Goal: Obtain resource: Obtain resource

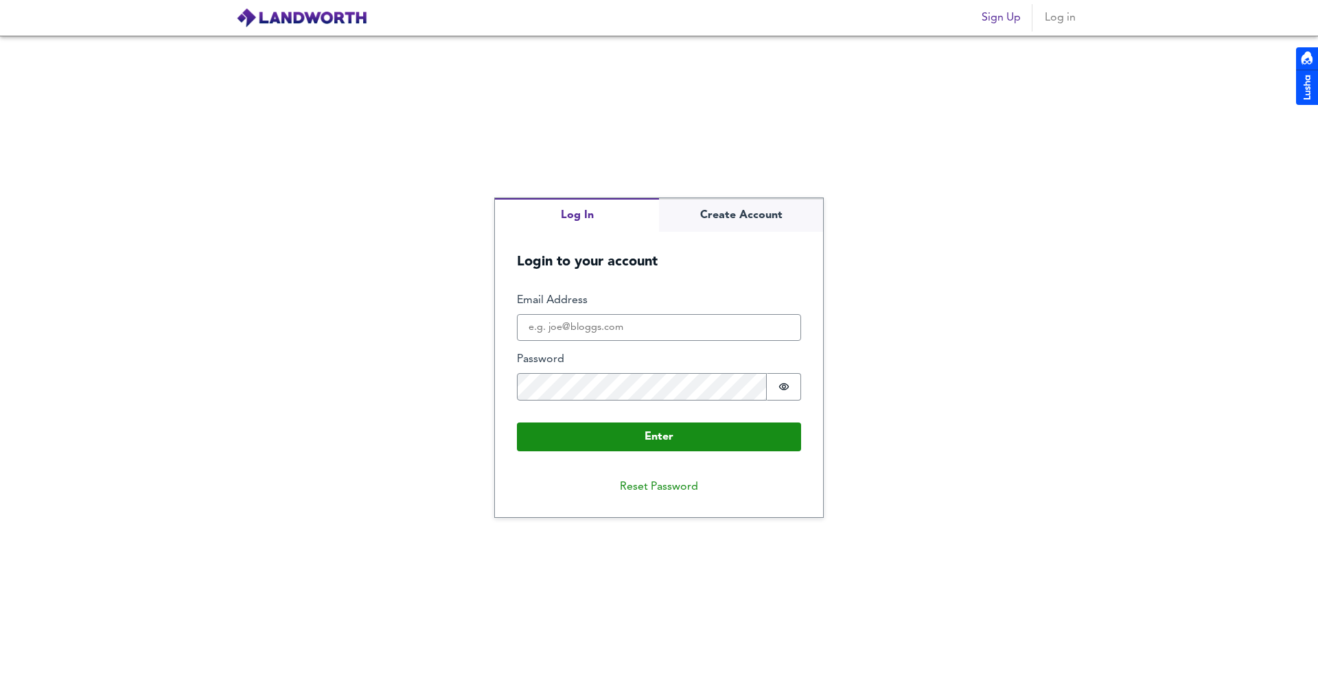
click at [591, 343] on fieldset "Enter Email Address Password Password is hidden Buffer" at bounding box center [659, 352] width 284 height 119
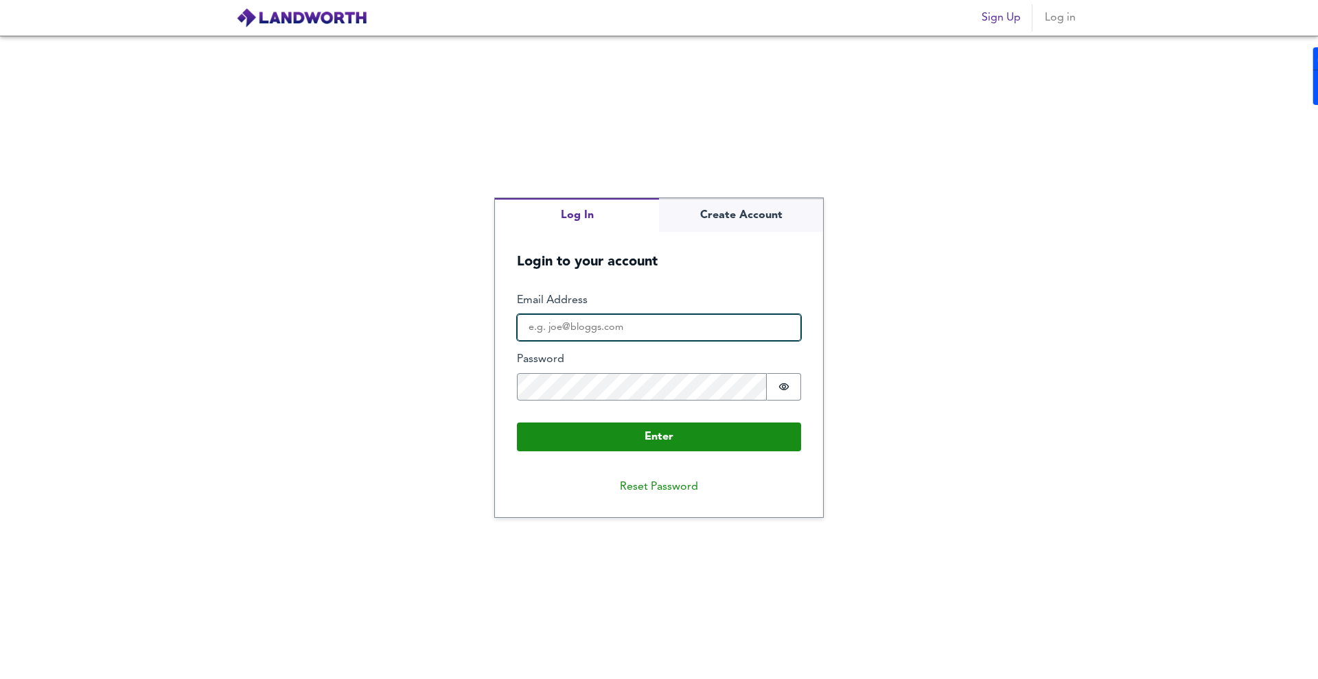
click at [605, 334] on input "Email Address" at bounding box center [659, 327] width 284 height 27
type input "[EMAIL_ADDRESS][DOMAIN_NAME]"
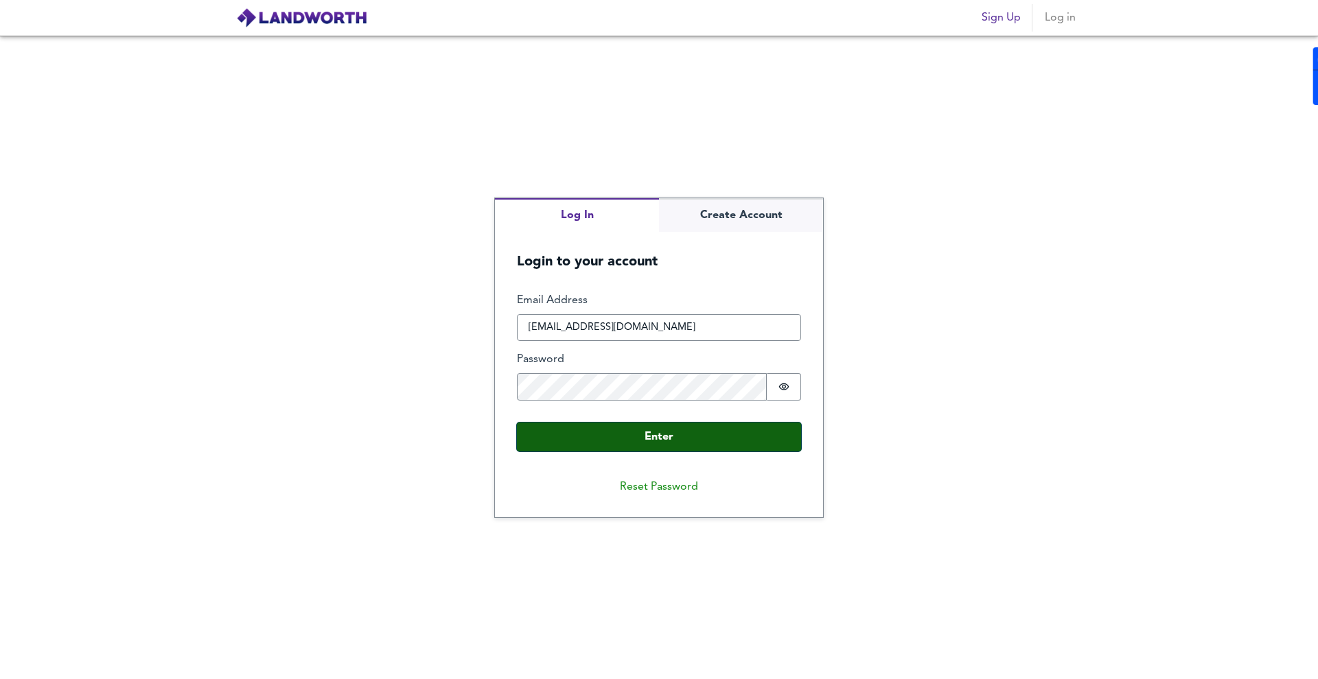
click at [677, 428] on button "Enter" at bounding box center [659, 437] width 284 height 29
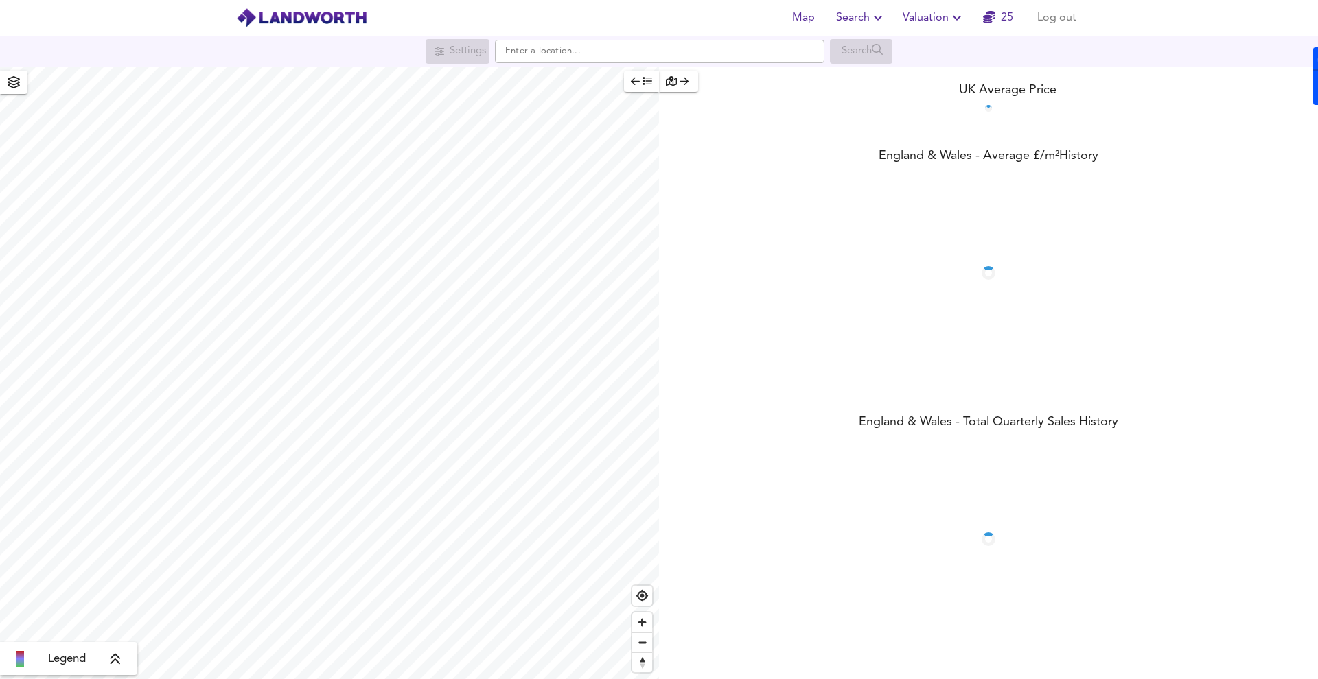
click at [867, 12] on span "Search" at bounding box center [861, 17] width 50 height 19
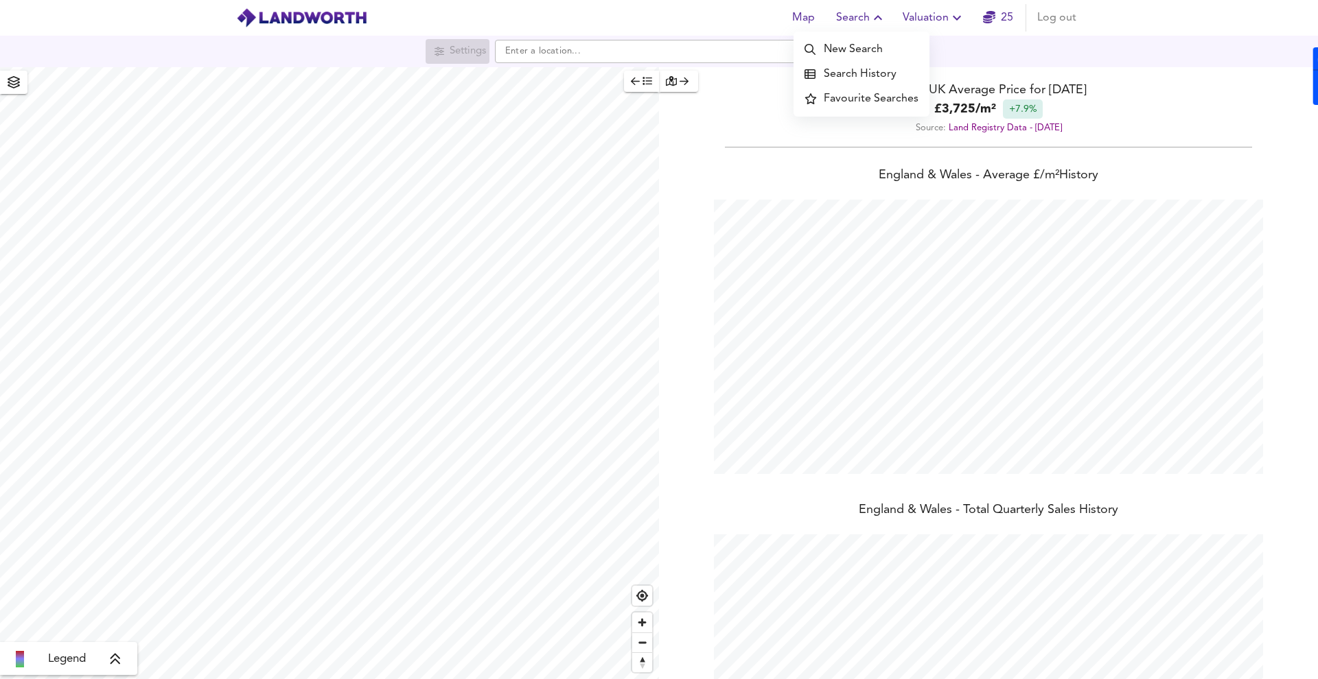
scroll to position [679, 1318]
click at [872, 36] on ul "New Search Search History Favourite Searches" at bounding box center [861, 74] width 136 height 85
click at [864, 44] on li "New Search" at bounding box center [861, 49] width 136 height 25
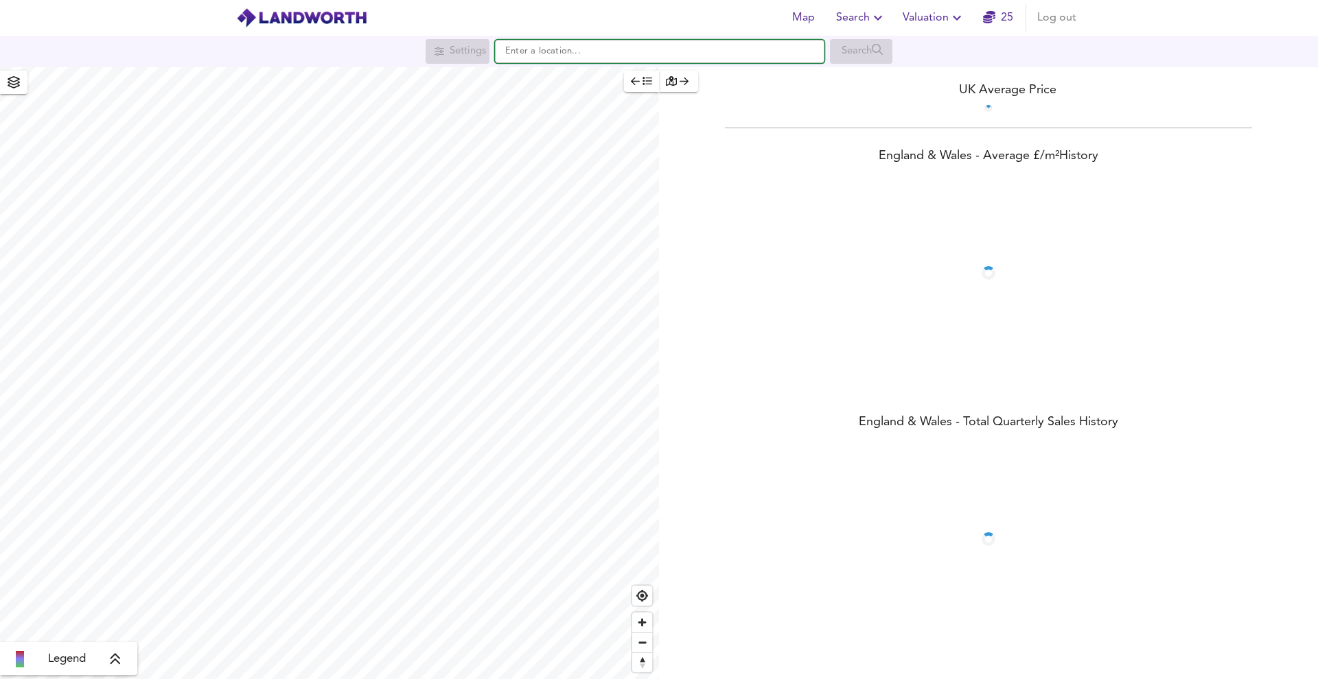
click at [725, 57] on input "text" at bounding box center [659, 51] width 329 height 23
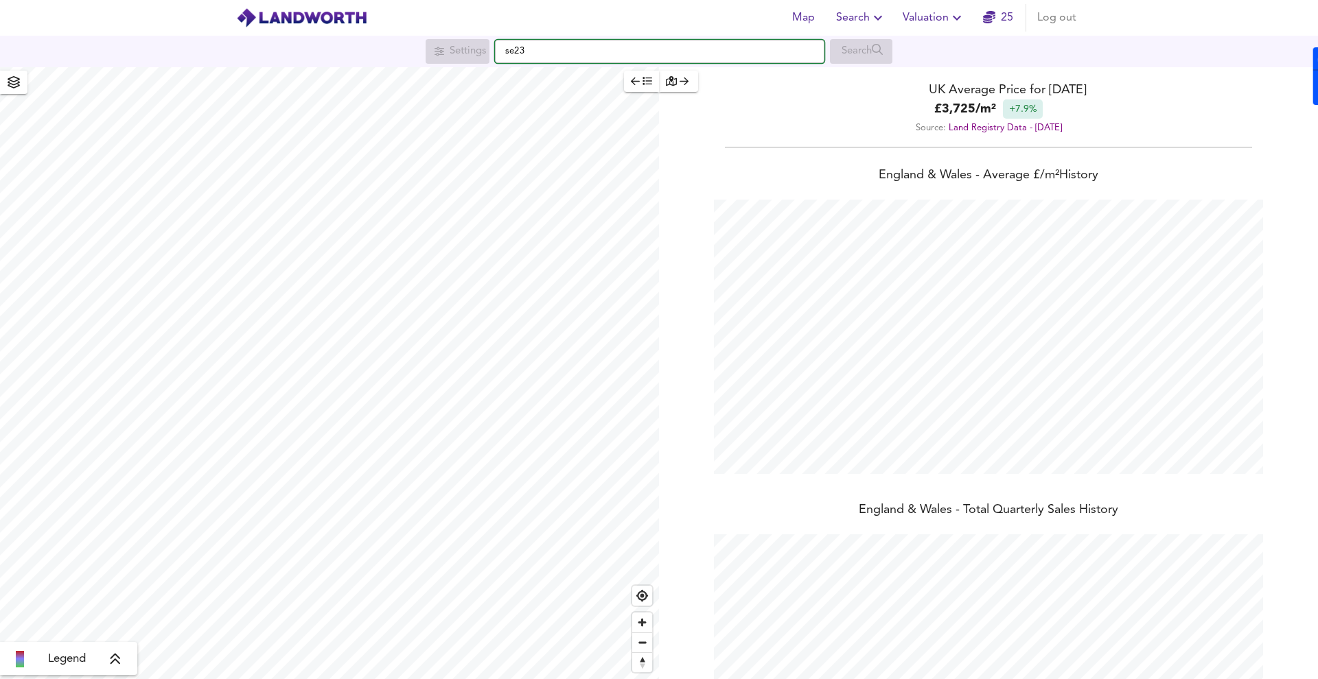
scroll to position [679, 1318]
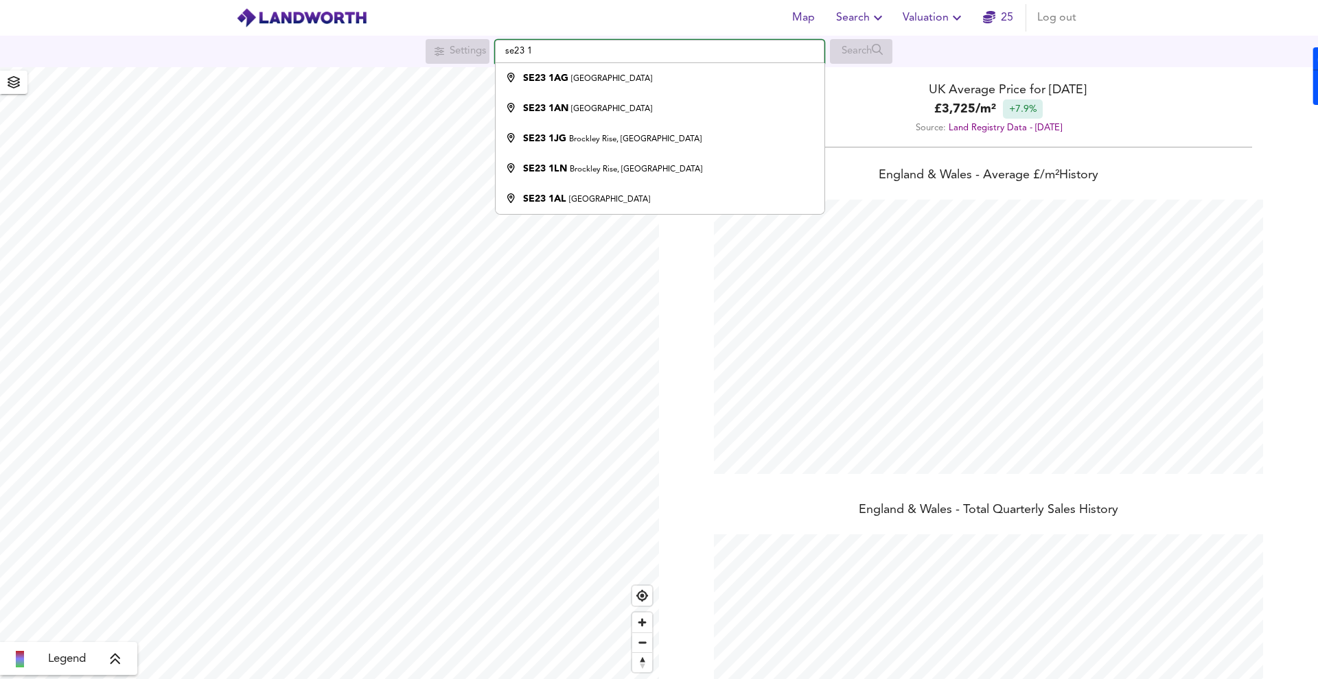
type input "se23 1"
click at [911, 10] on span "Valuation" at bounding box center [933, 17] width 62 height 19
click at [932, 51] on li "New Valuation Report" at bounding box center [934, 49] width 164 height 25
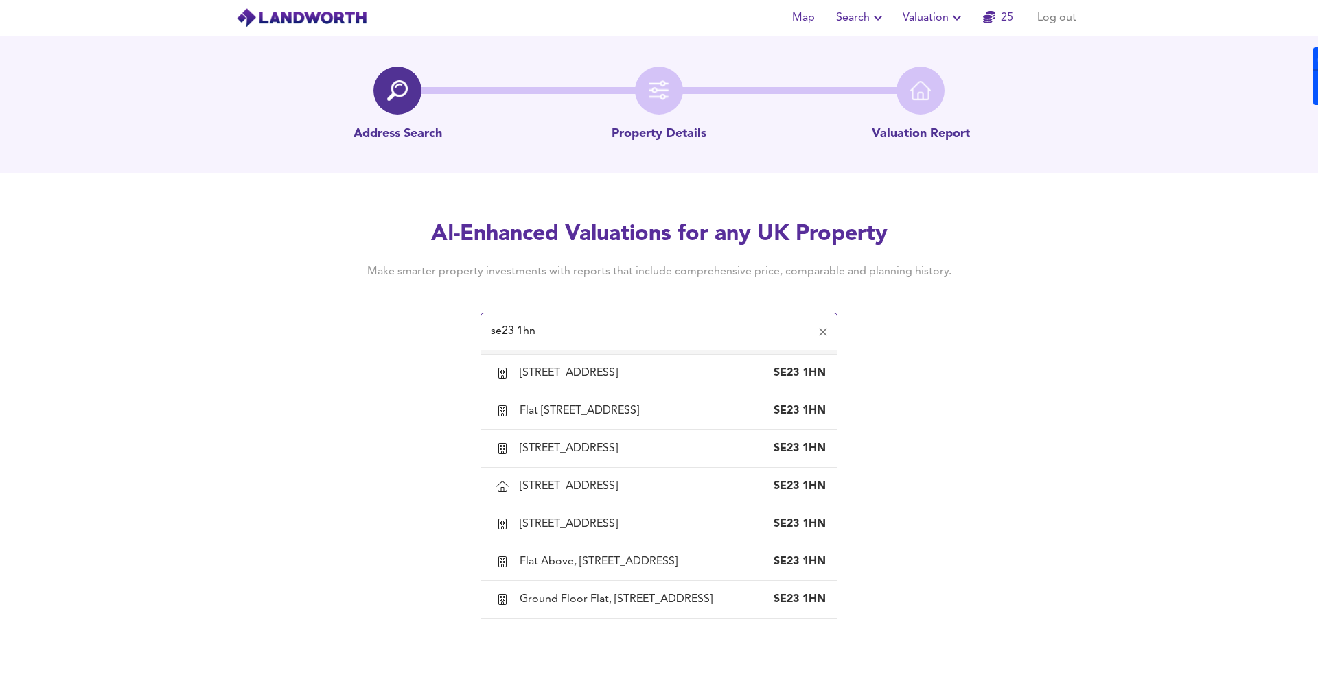
scroll to position [2473, 0]
click at [564, 500] on div "37 Wastdale Road, London, Lewisham SE23 1HN" at bounding box center [659, 485] width 334 height 29
type input "37 Wastdale Road, London, Lewisham"
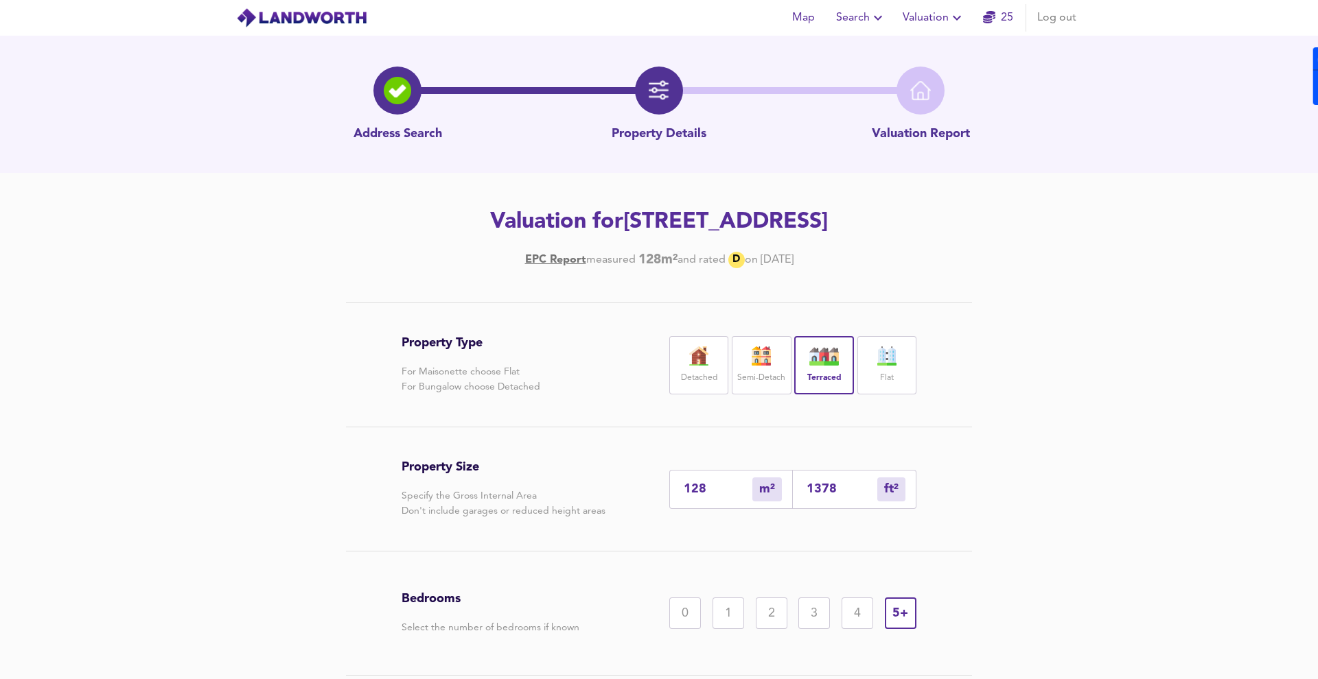
scroll to position [107, 0]
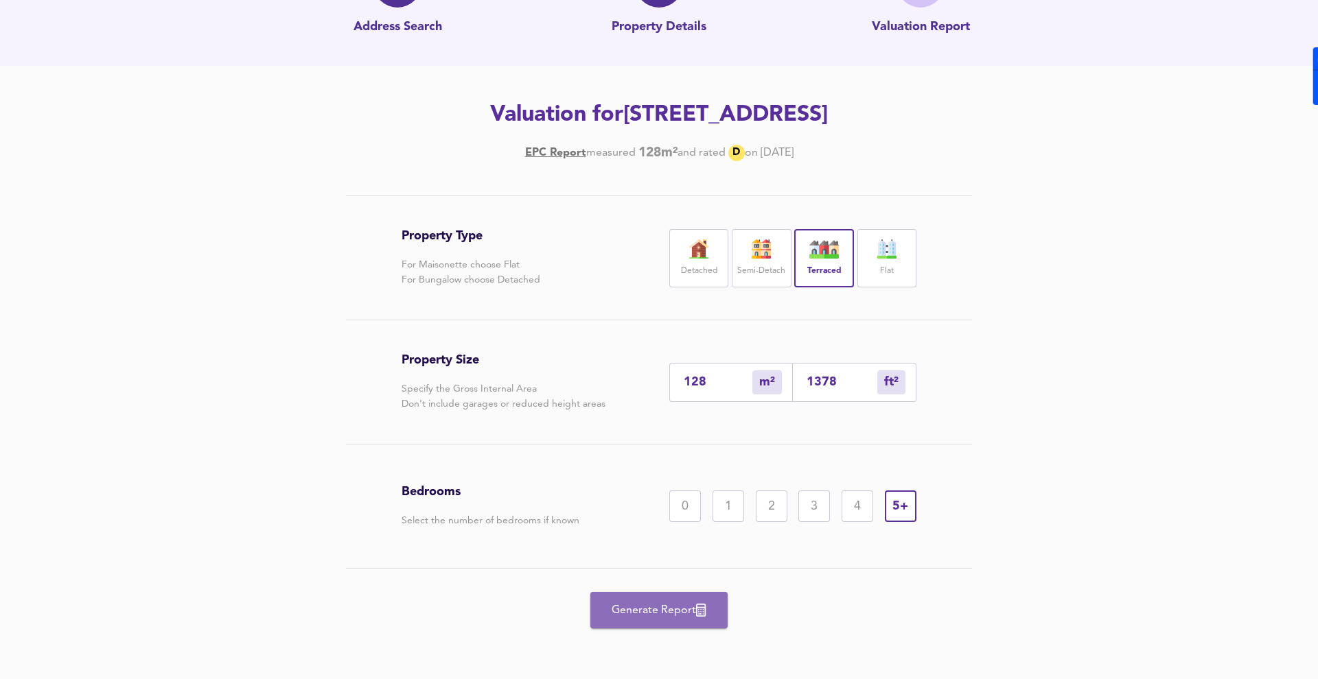
click at [654, 596] on button "Generate Report" at bounding box center [658, 610] width 137 height 36
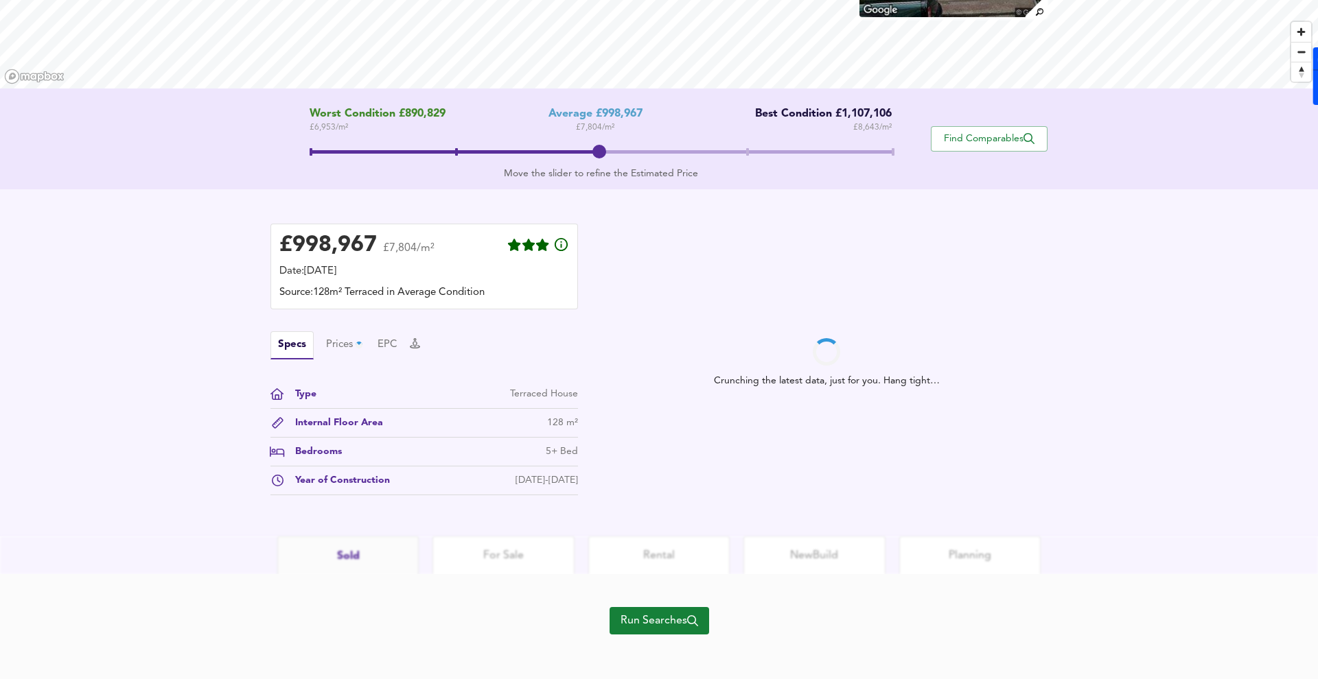
scroll to position [200, 0]
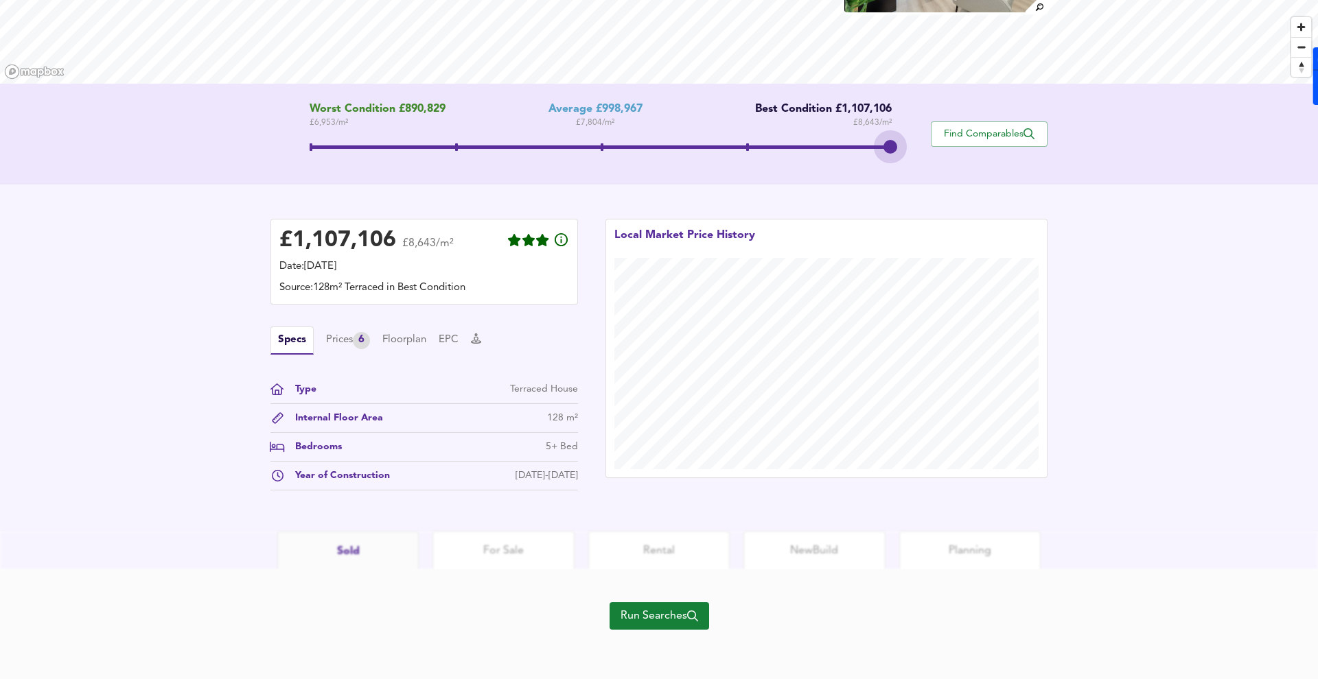
drag, startPoint x: 601, startPoint y: 145, endPoint x: 907, endPoint y: 156, distance: 305.6
click at [907, 159] on div "Worst Condition £890,829 £ 6,953 / m² Average £998,967 £ 7,804 / m² Best Condit…" at bounding box center [600, 134] width 660 height 62
click at [642, 609] on span "Run Searches" at bounding box center [659, 616] width 78 height 19
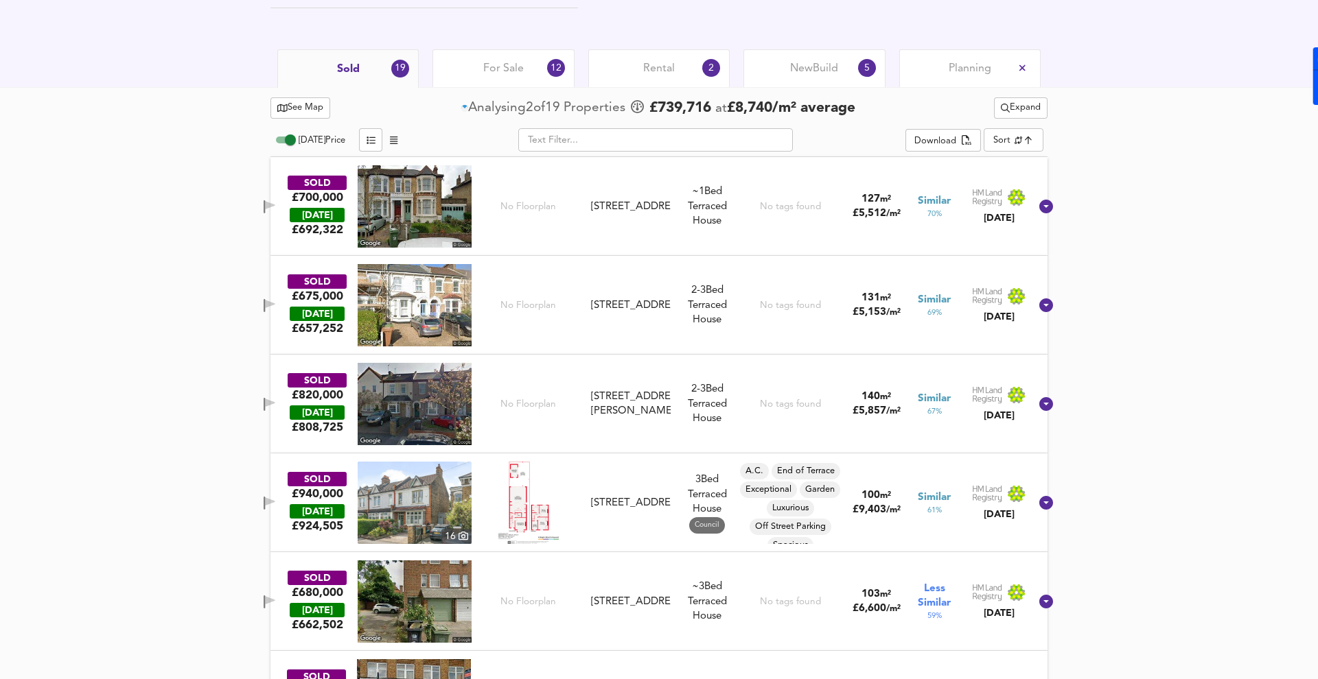
scroll to position [640, 0]
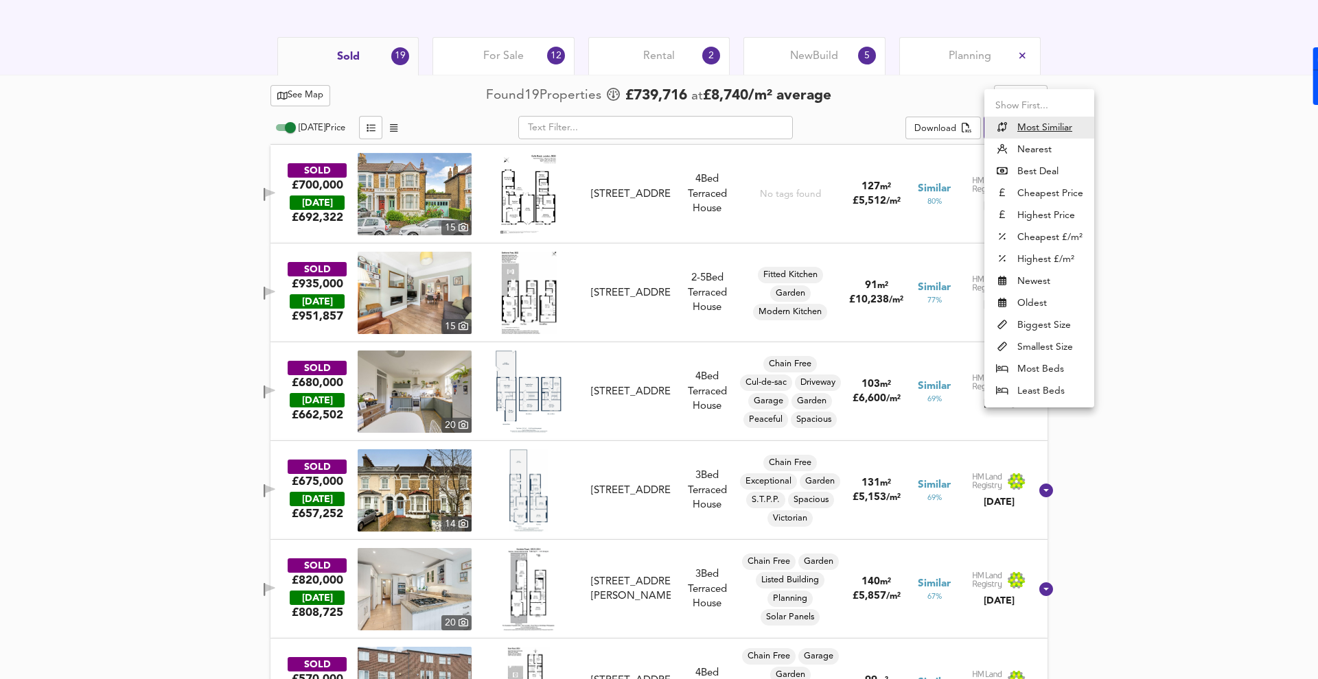
click at [1019, 210] on li "Highest Price" at bounding box center [1039, 216] width 110 height 22
type input "expensive"
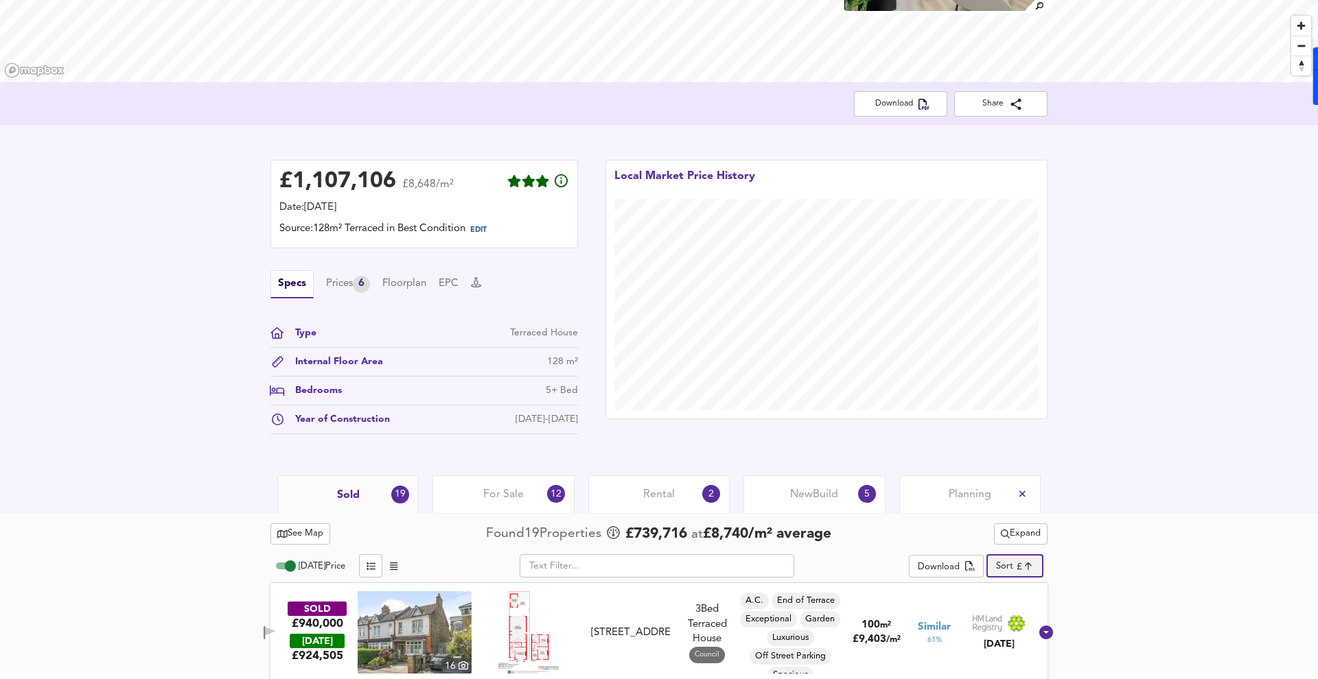
scroll to position [0, 0]
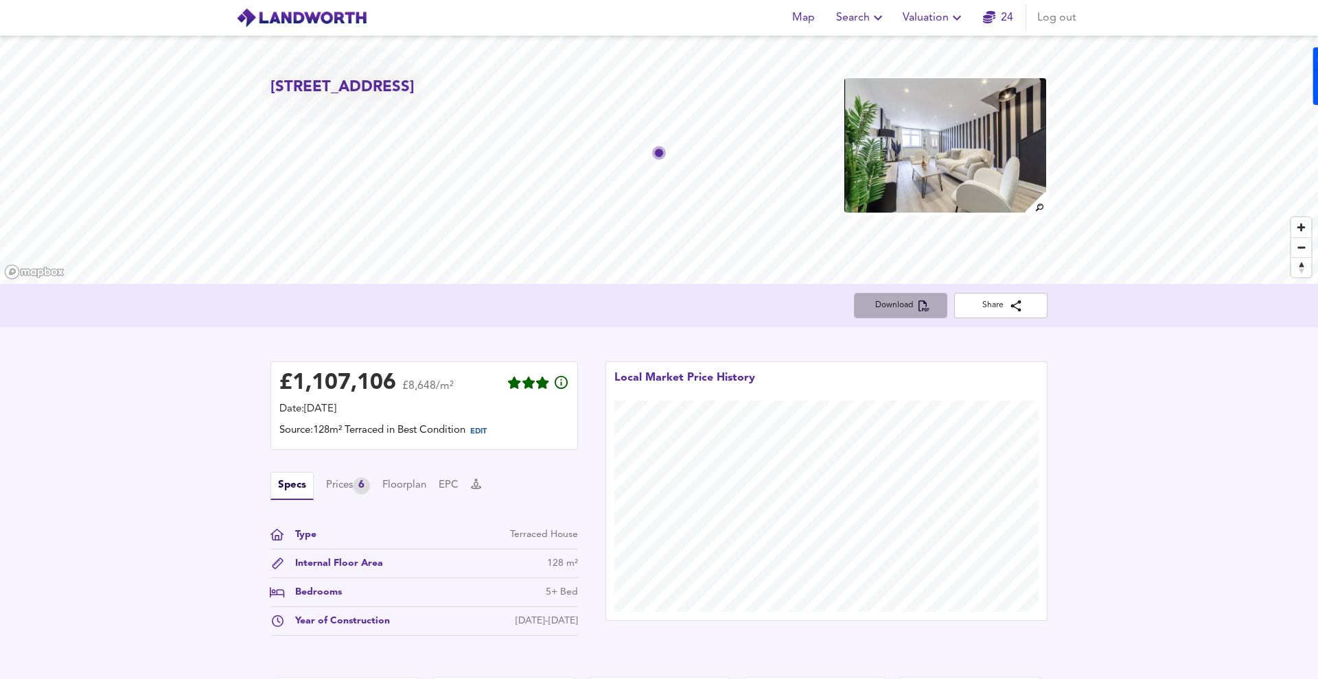
click at [929, 307] on span "Download" at bounding box center [900, 306] width 71 height 14
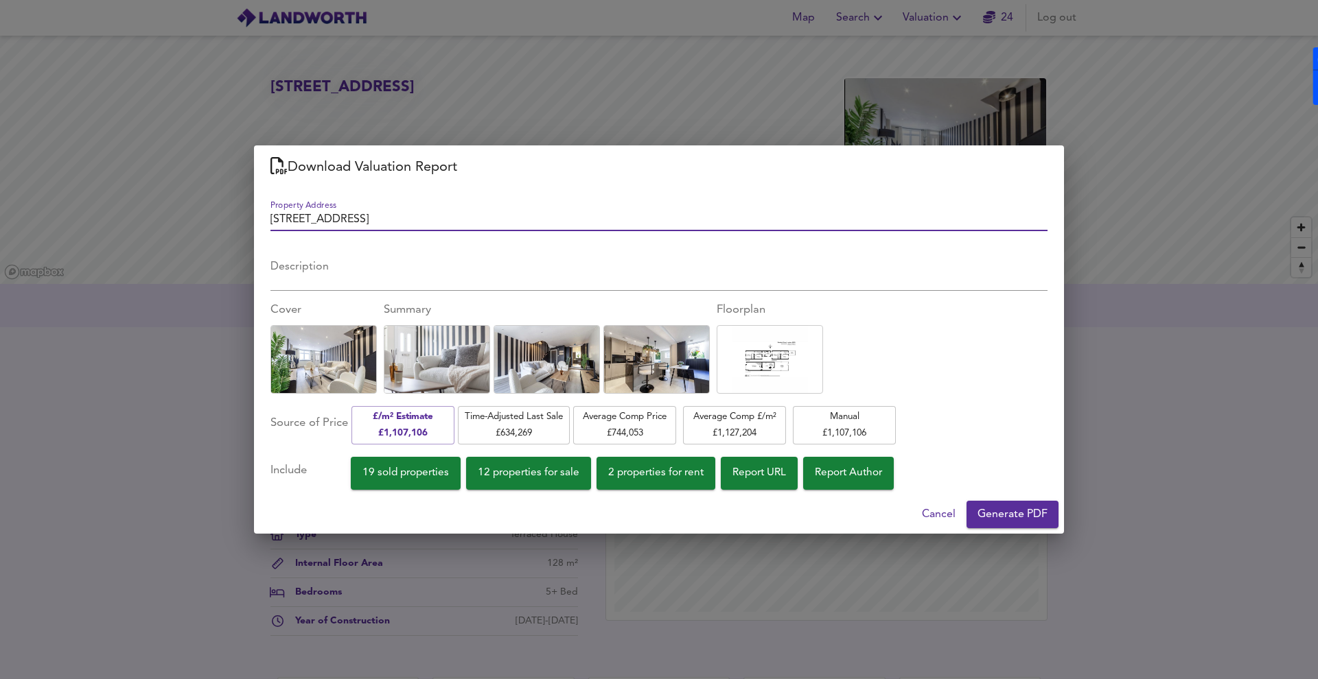
click at [930, 517] on span "Cancel" at bounding box center [939, 514] width 34 height 19
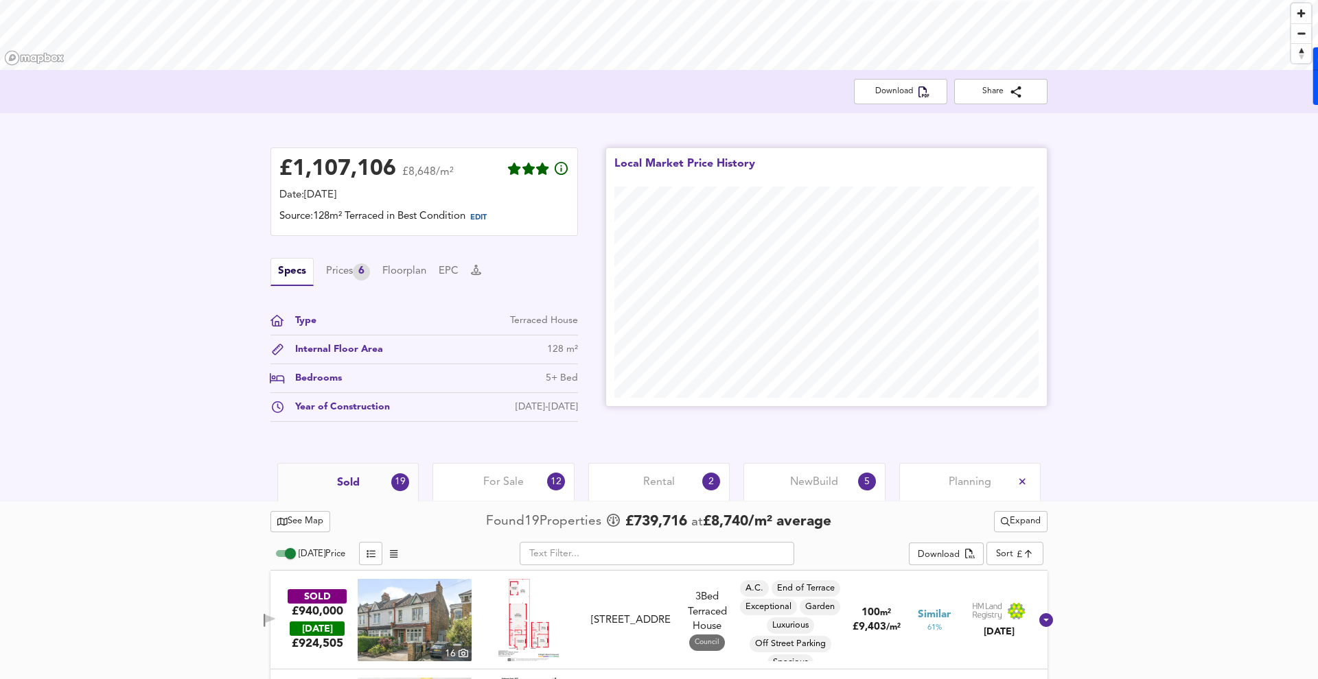
scroll to position [200, 0]
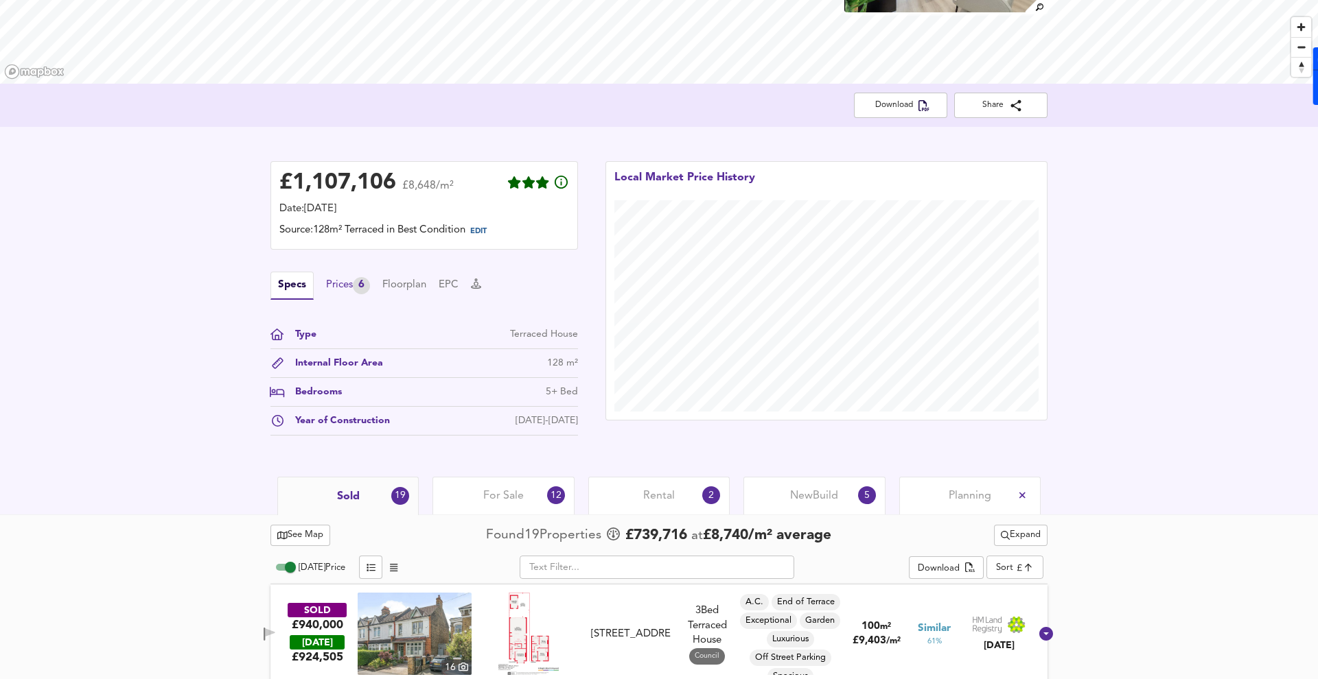
click at [347, 292] on div "Prices 6" at bounding box center [348, 285] width 44 height 17
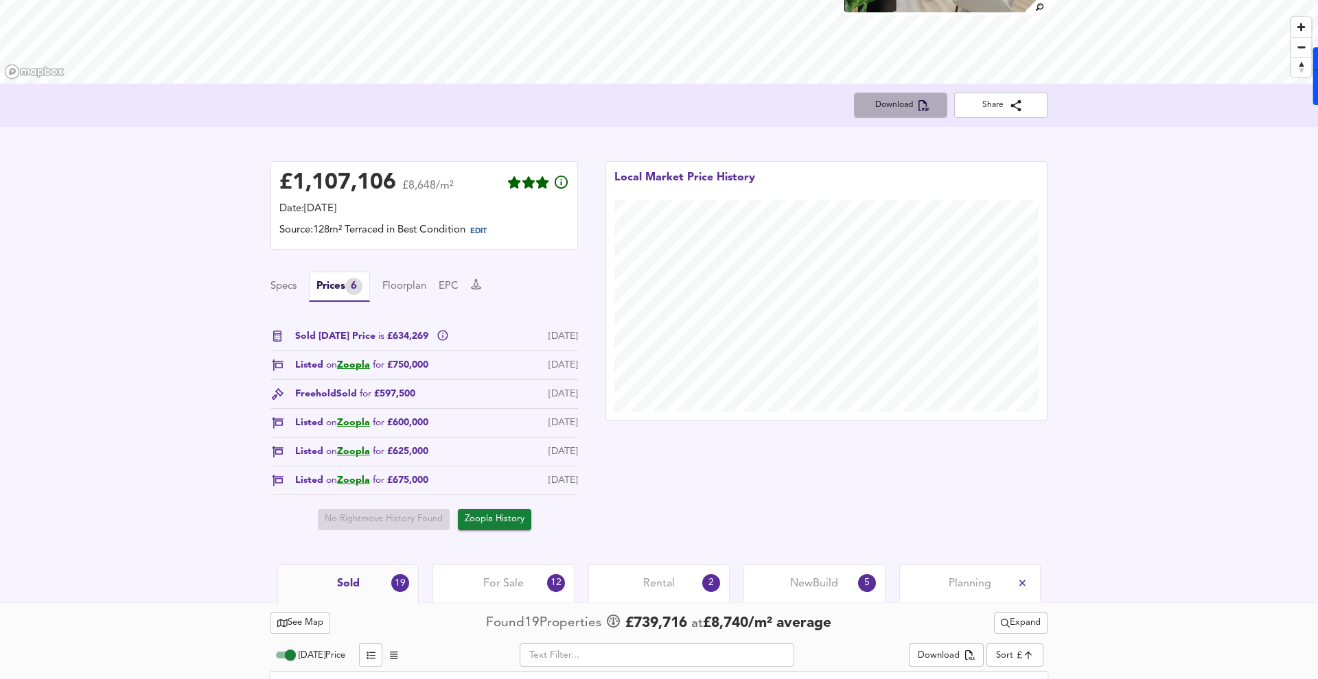
click at [899, 104] on span "Download" at bounding box center [900, 105] width 71 height 14
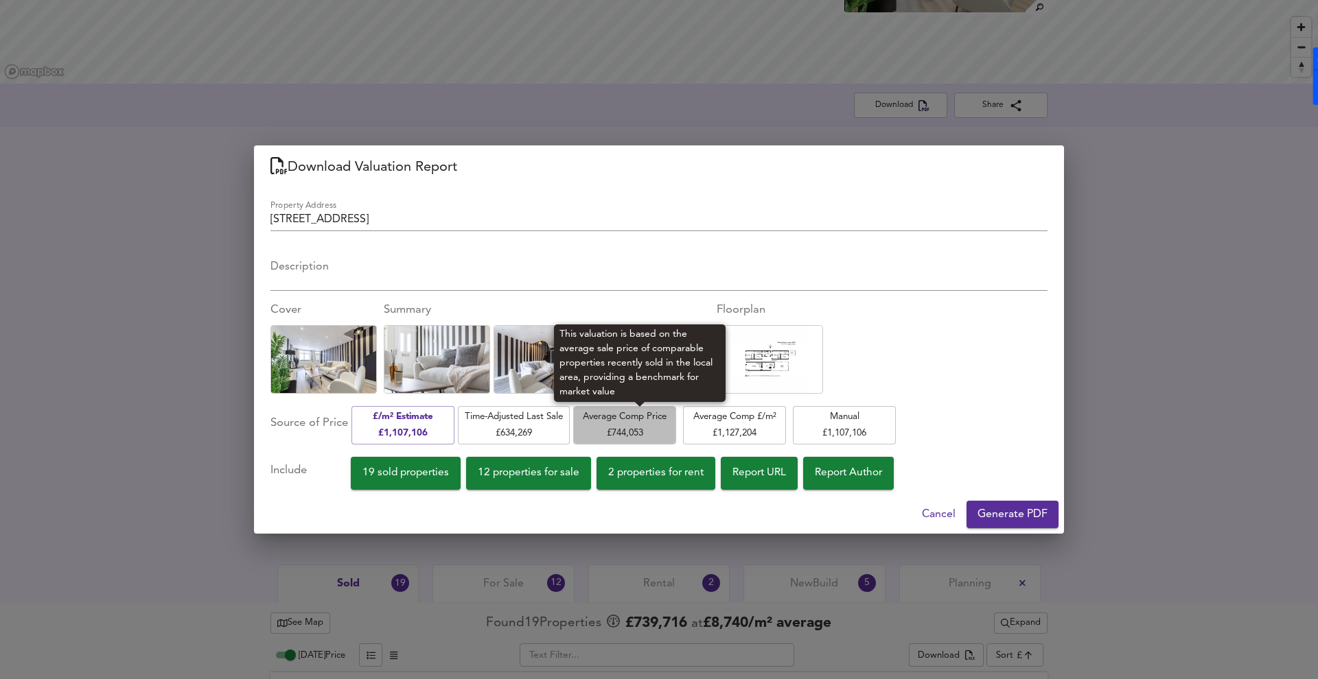
click at [646, 417] on span "Average Comp Price £ 744,053" at bounding box center [624, 425] width 89 height 32
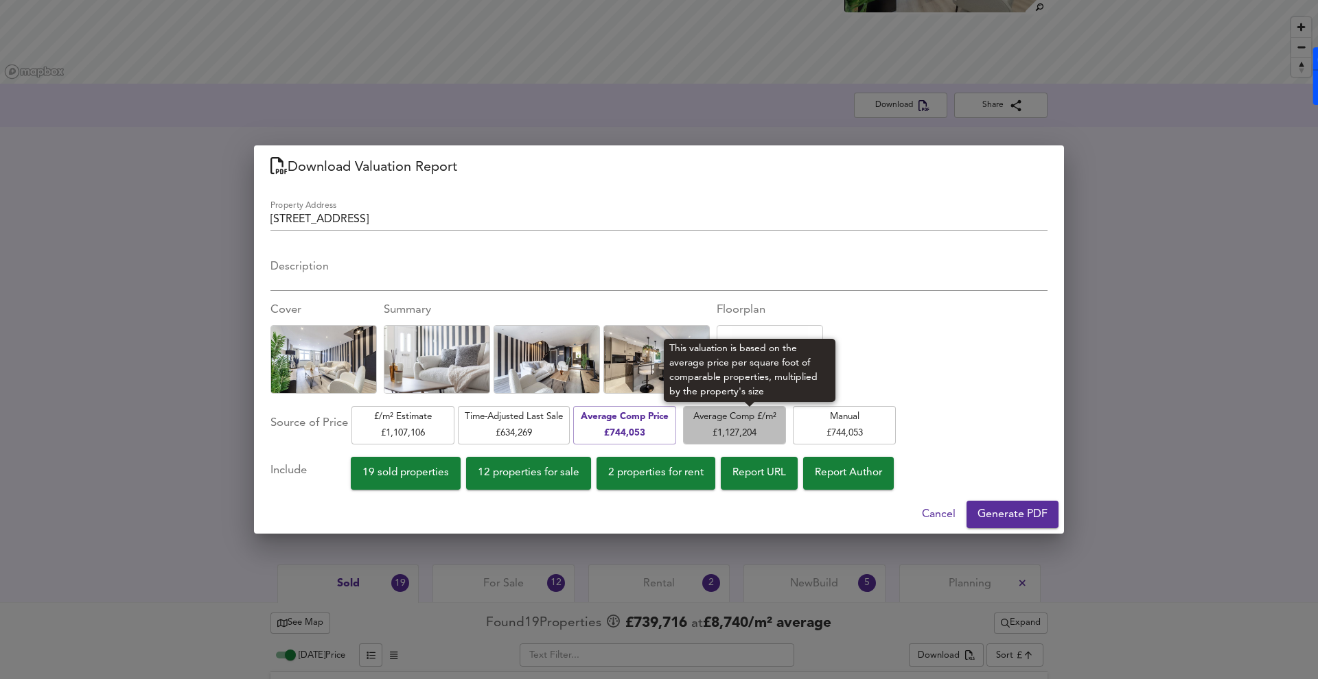
click at [743, 421] on span "Average Comp £/m² £ 1,127,204" at bounding box center [734, 425] width 89 height 32
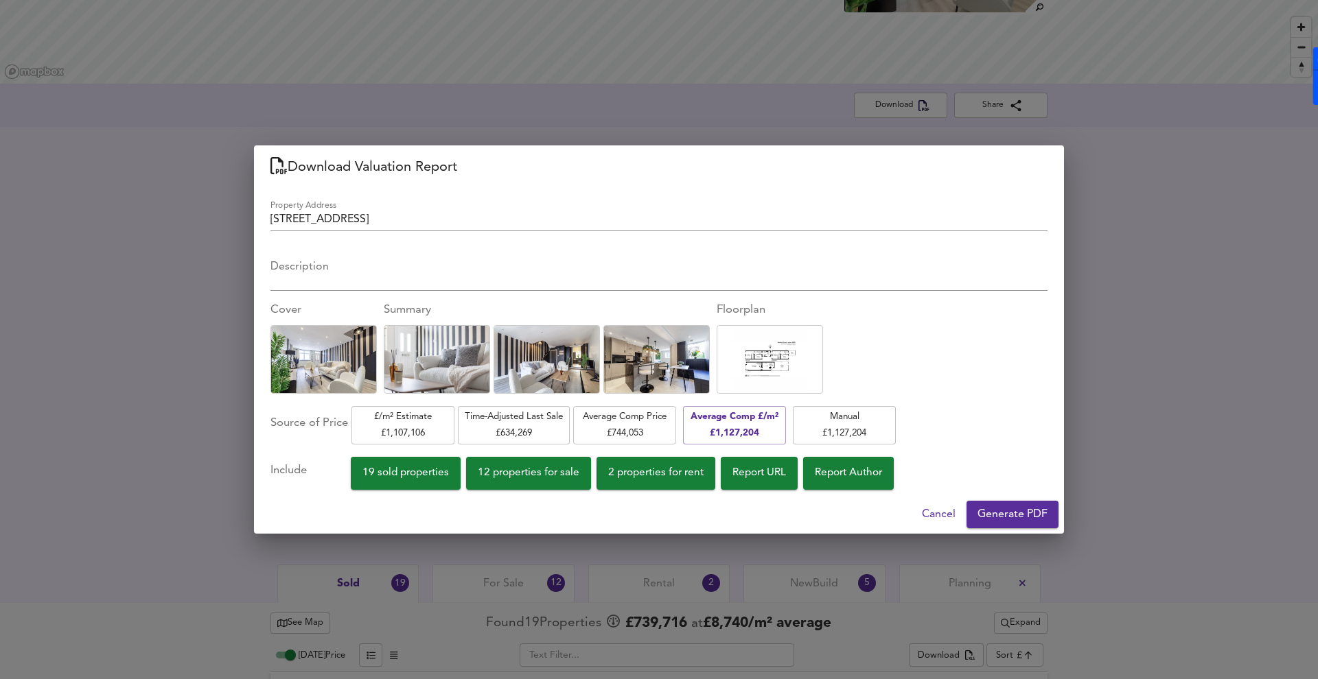
click at [669, 425] on span "Average Comp Price £ 744,053" at bounding box center [624, 425] width 89 height 32
click at [1030, 506] on span "Generate PDF" at bounding box center [1012, 514] width 70 height 19
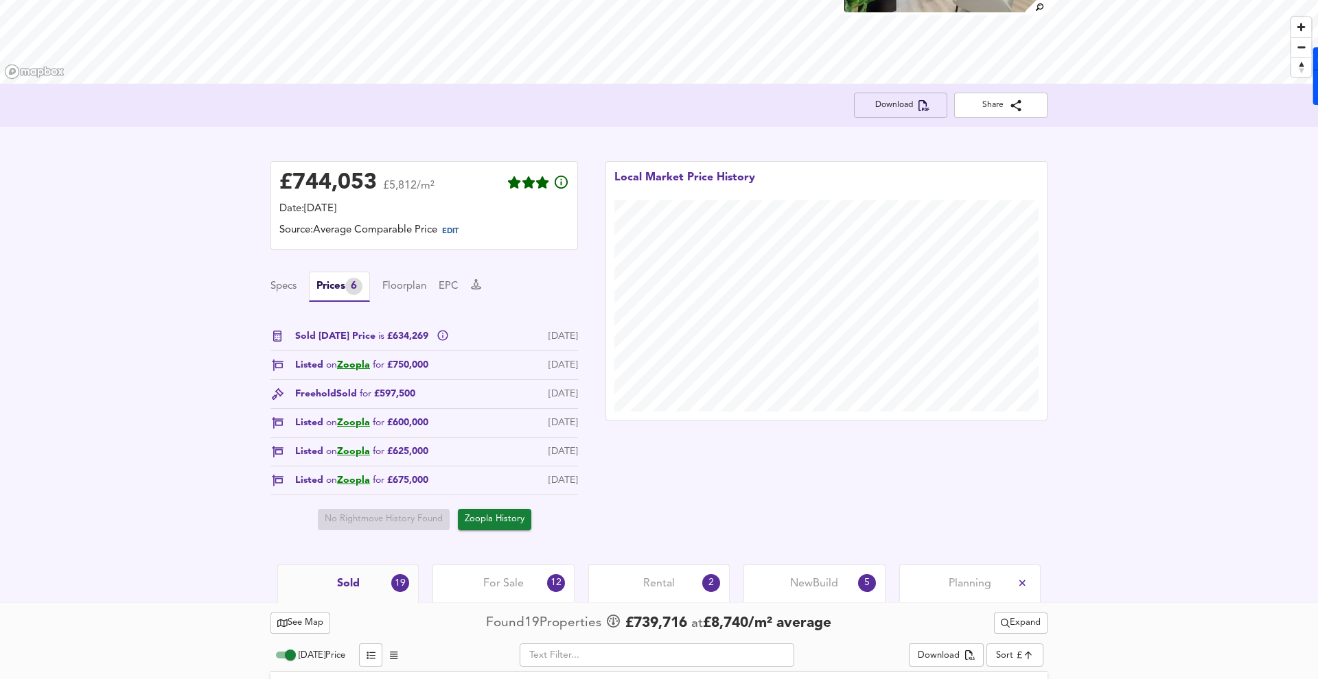
click at [877, 104] on span "Download" at bounding box center [900, 105] width 71 height 14
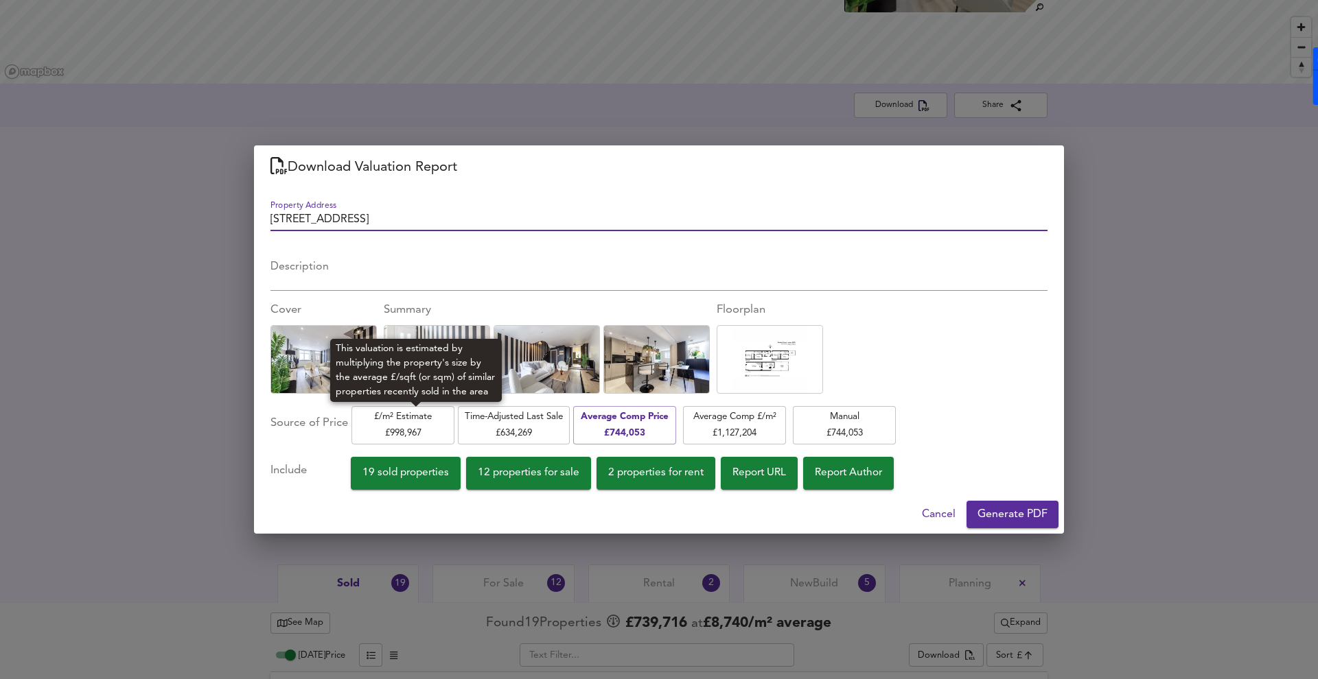
click at [425, 419] on span "£/m² Estimate £ 998,967" at bounding box center [402, 425] width 89 height 32
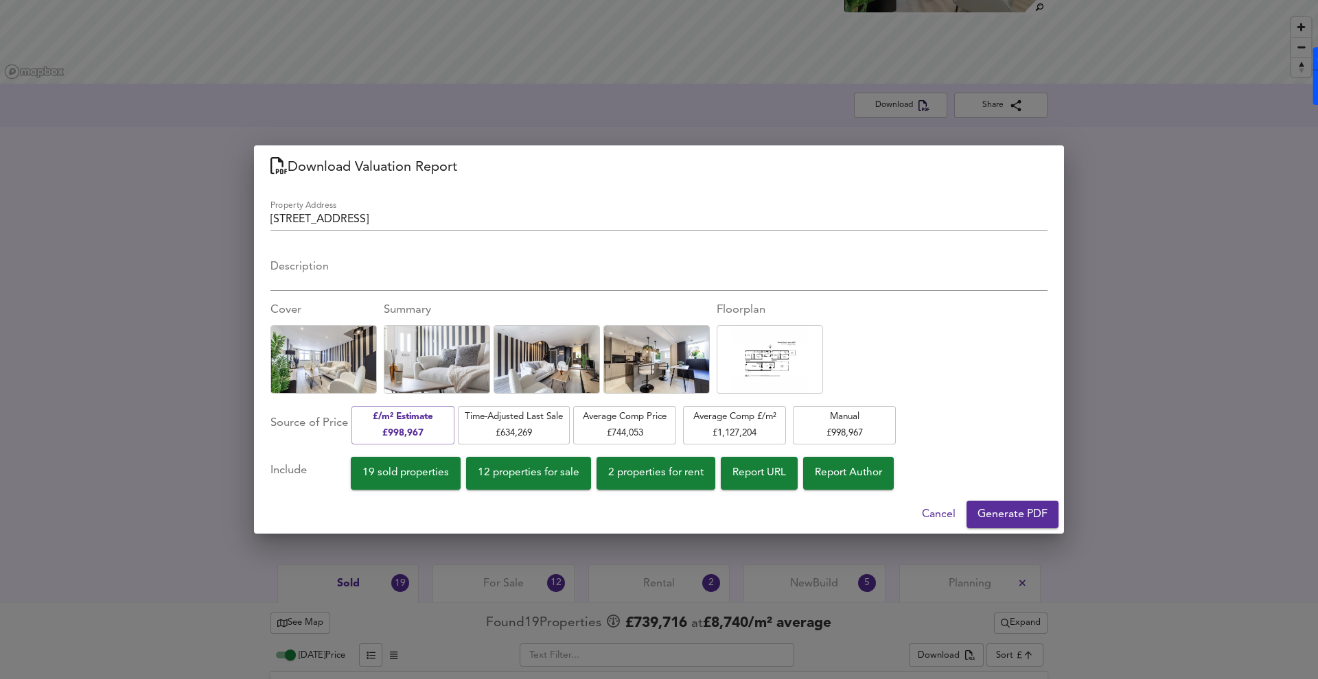
click at [988, 515] on span "Generate PDF" at bounding box center [1012, 514] width 70 height 19
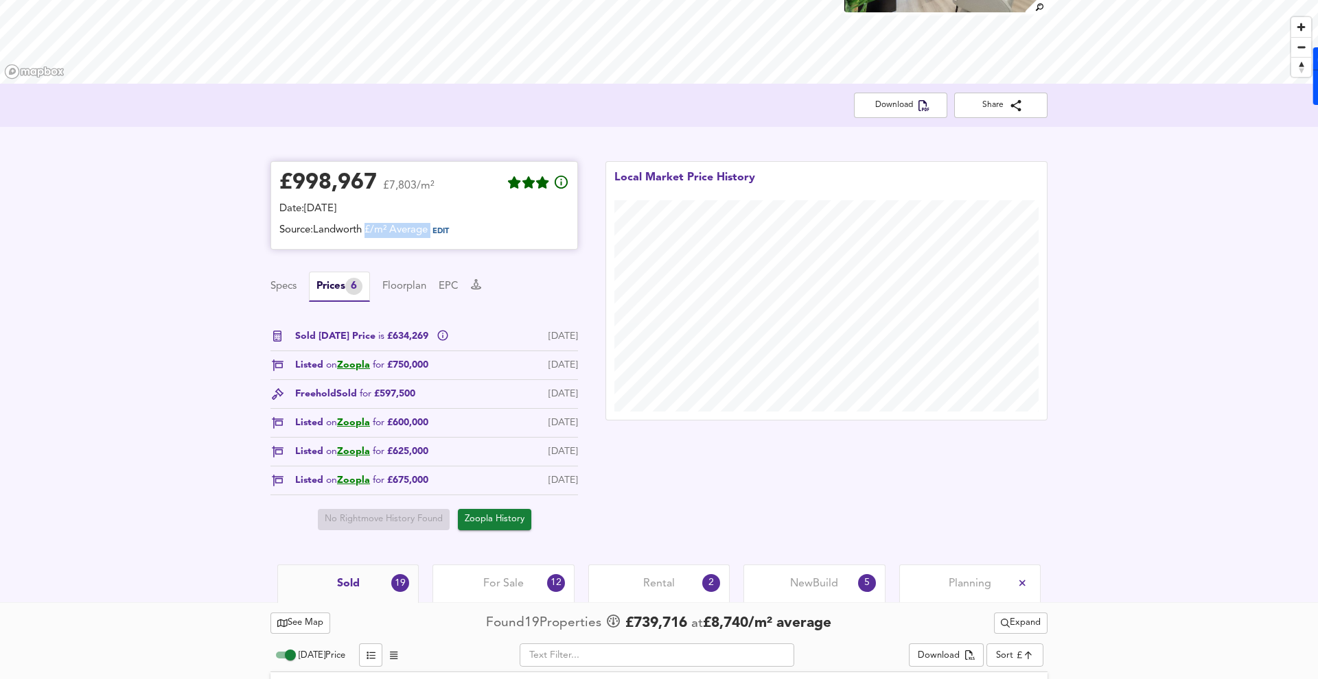
drag, startPoint x: 369, startPoint y: 229, endPoint x: 432, endPoint y: 229, distance: 63.1
click at [432, 230] on div "Source: Landworth £/m² Average EDIT" at bounding box center [424, 232] width 290 height 18
copy div "£/m² Average EDIT"
